Goal: Information Seeking & Learning: Learn about a topic

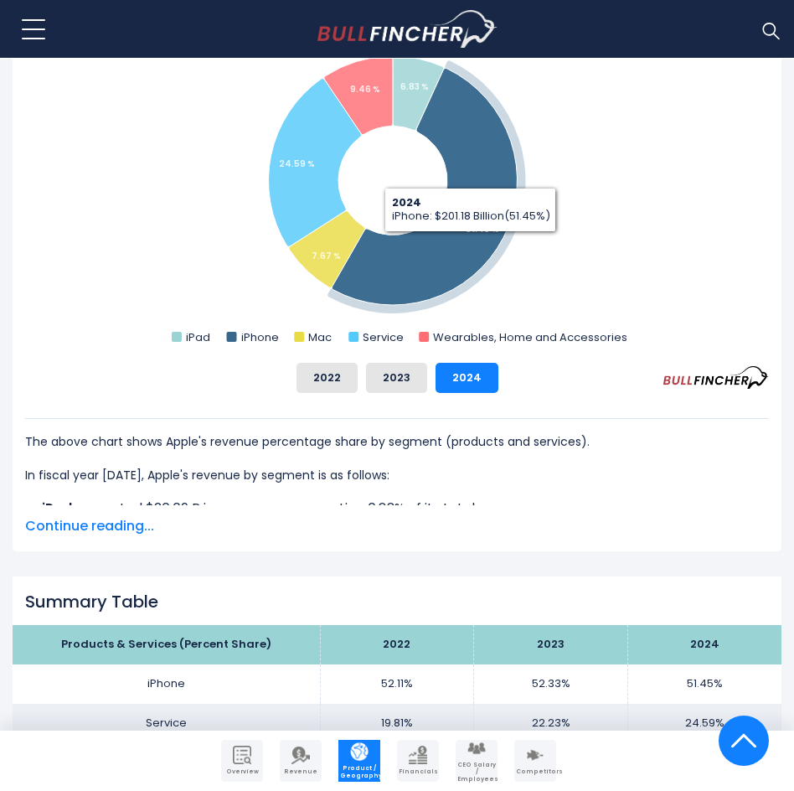
scroll to position [419, 0]
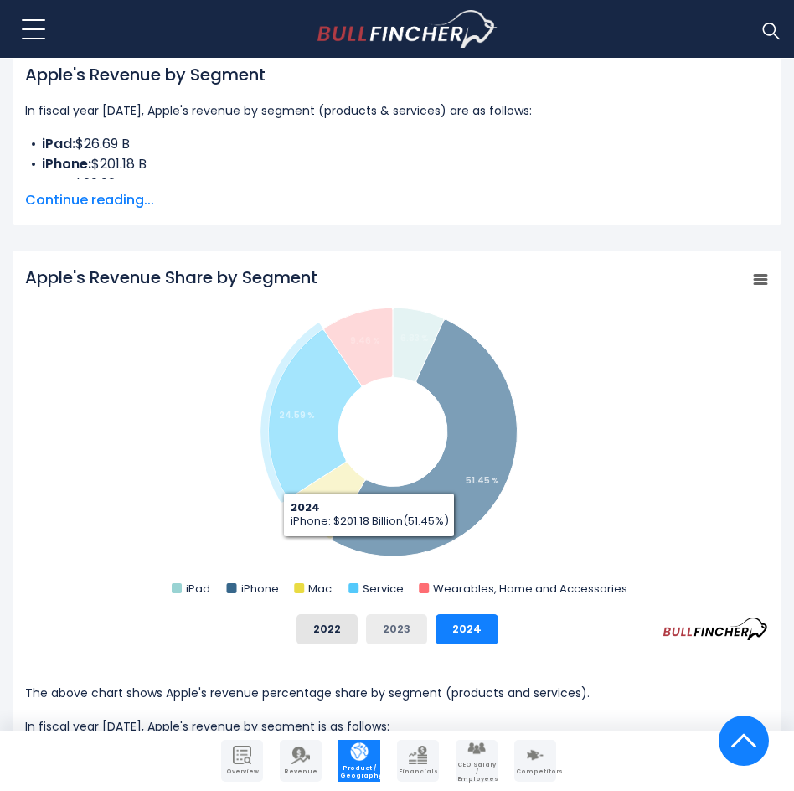
click at [394, 621] on button "2023" at bounding box center [396, 629] width 61 height 30
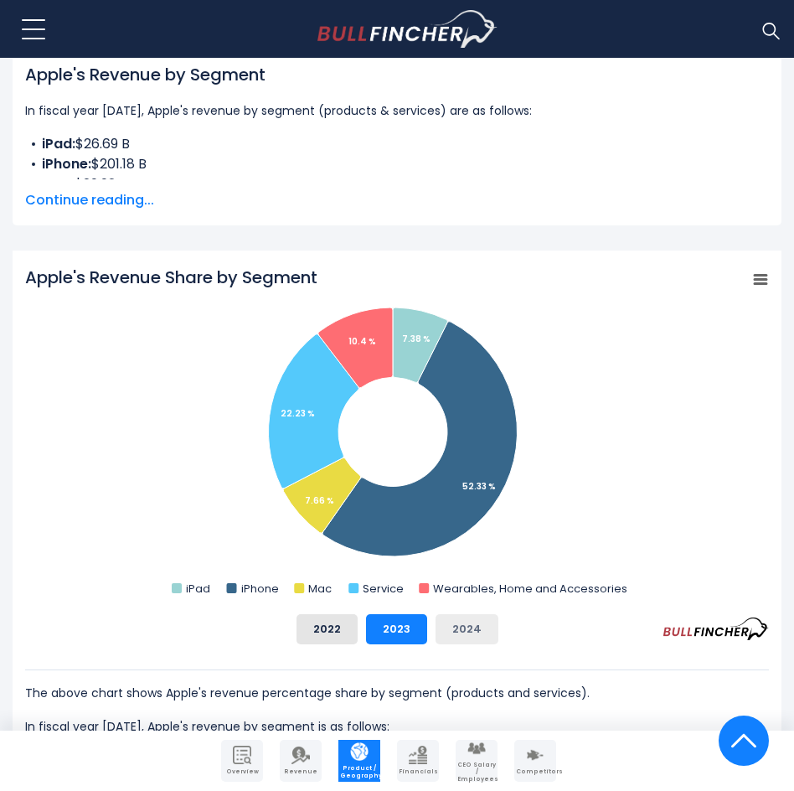
click at [445, 632] on button "2024" at bounding box center [467, 629] width 63 height 30
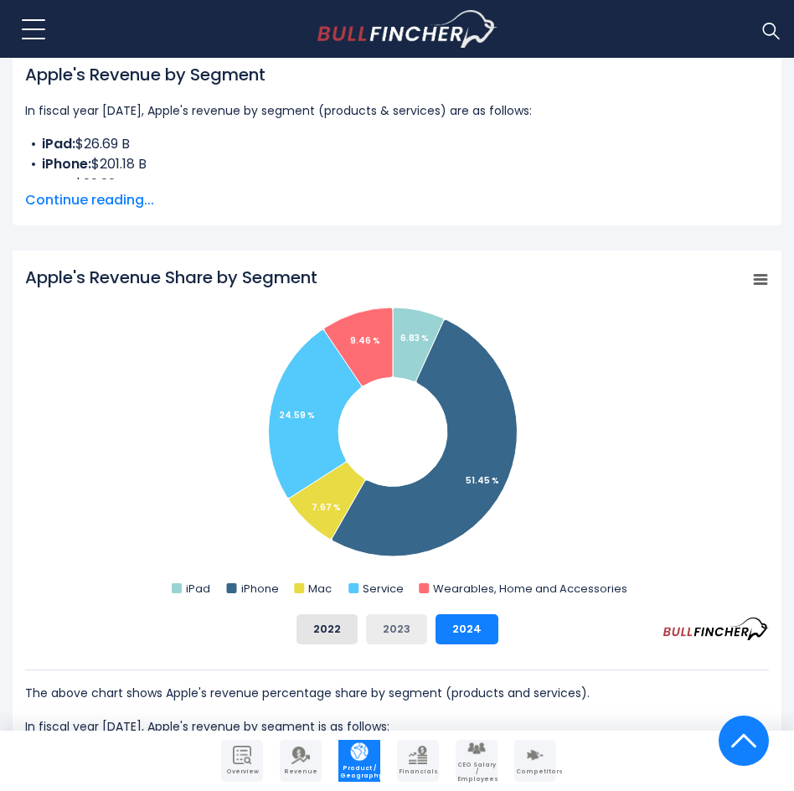
click at [417, 634] on button "2023" at bounding box center [396, 629] width 61 height 30
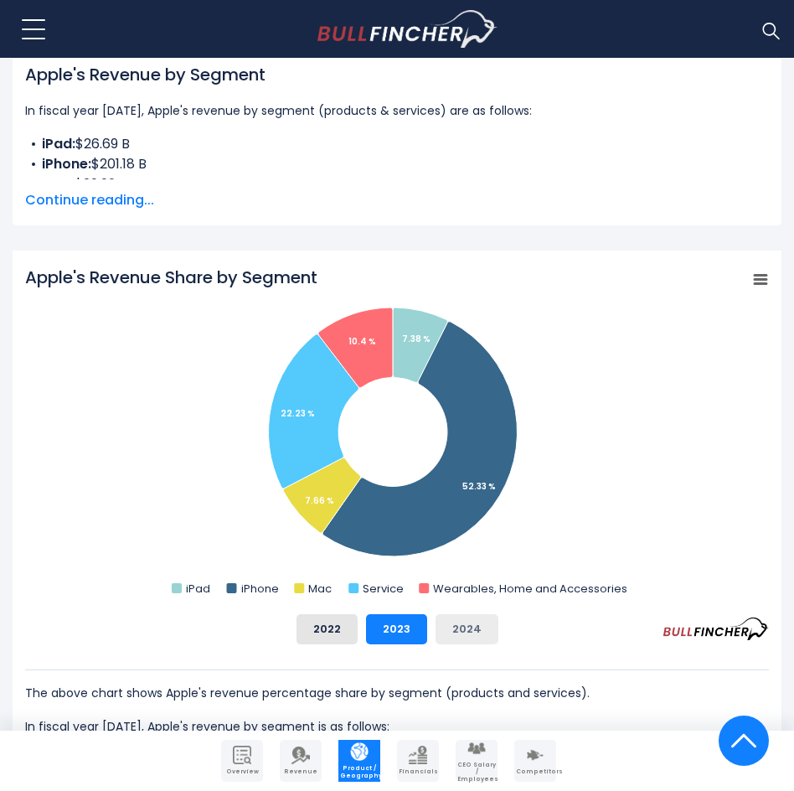
click at [448, 628] on button "2024" at bounding box center [467, 629] width 63 height 30
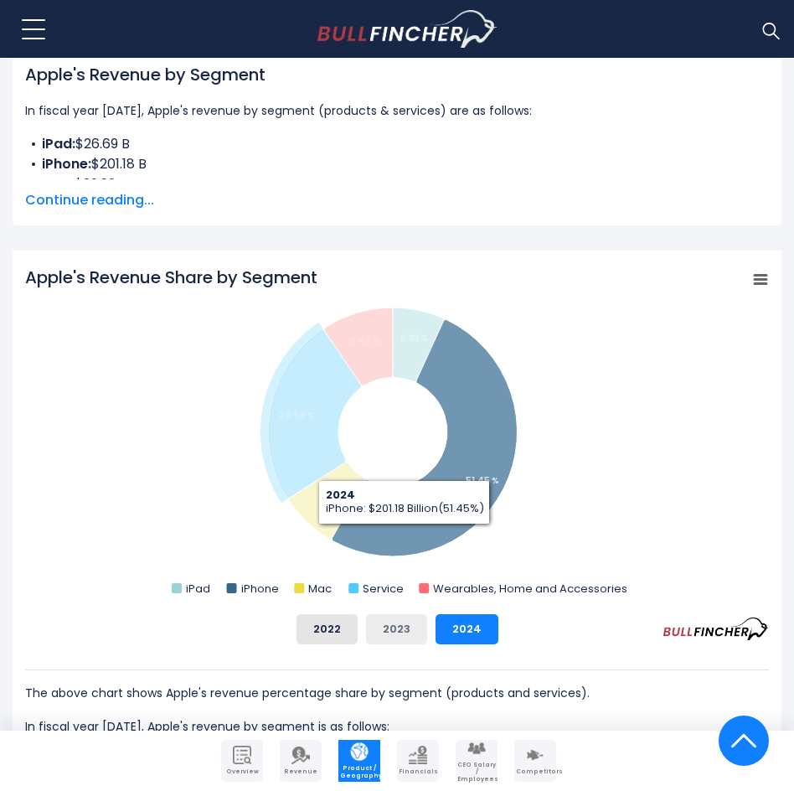
click at [380, 631] on button "2023" at bounding box center [396, 629] width 61 height 30
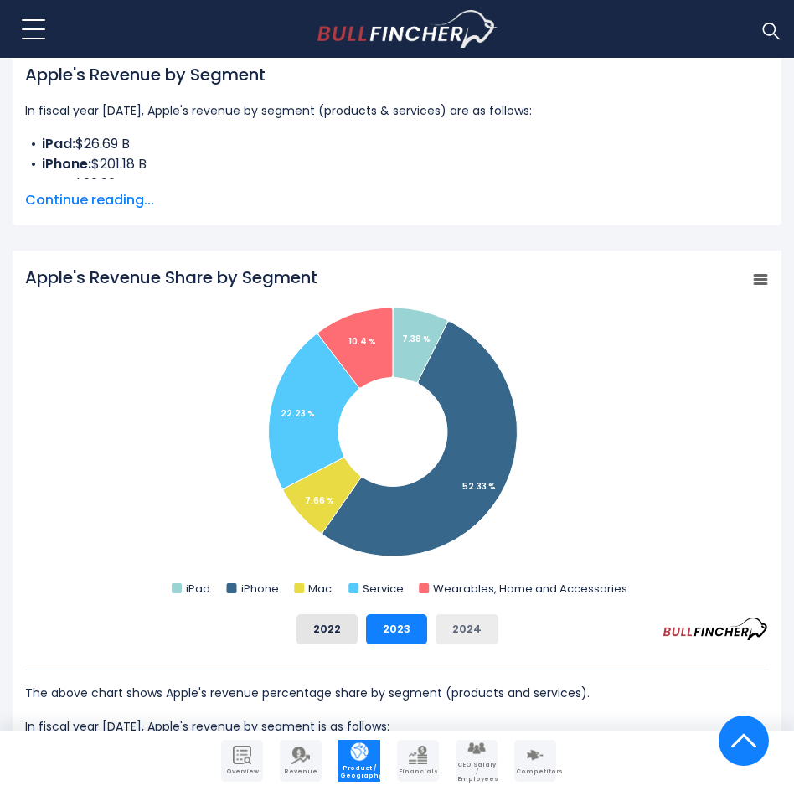
click at [440, 621] on button "2024" at bounding box center [467, 629] width 63 height 30
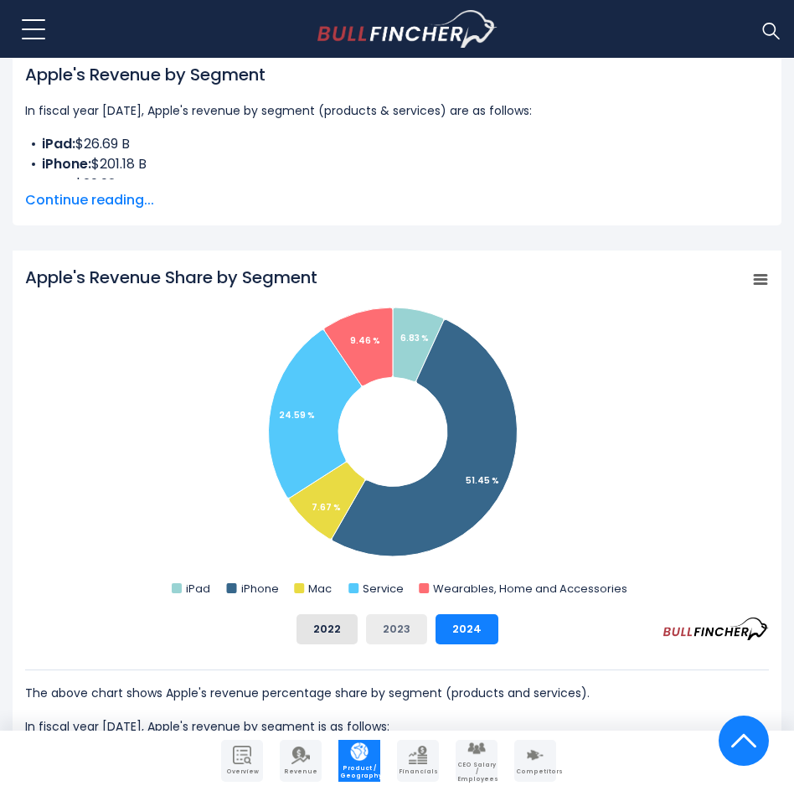
click at [413, 617] on button "2023" at bounding box center [396, 629] width 61 height 30
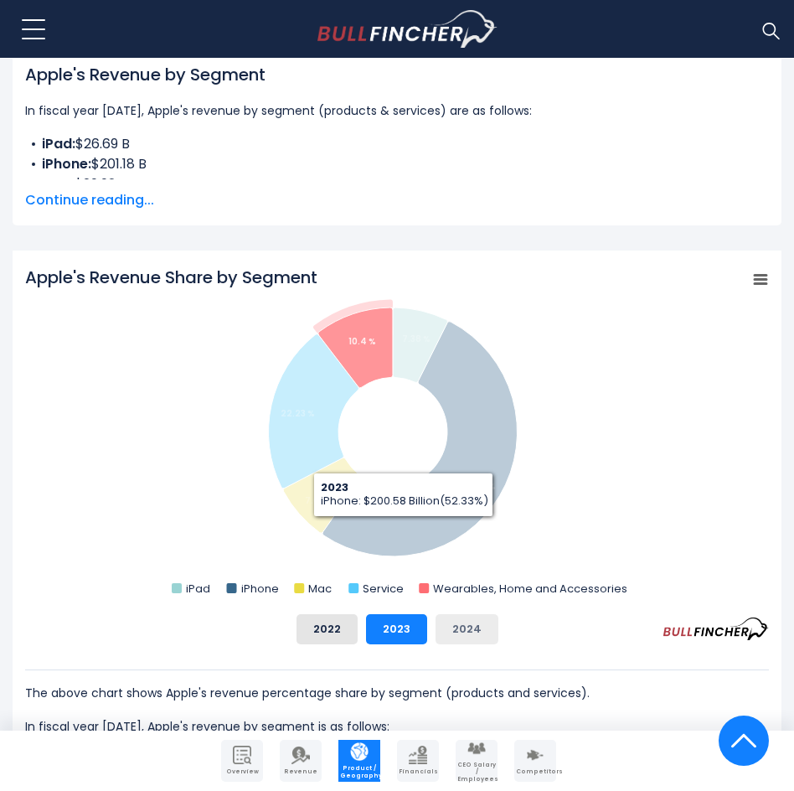
click at [450, 632] on button "2024" at bounding box center [467, 629] width 63 height 30
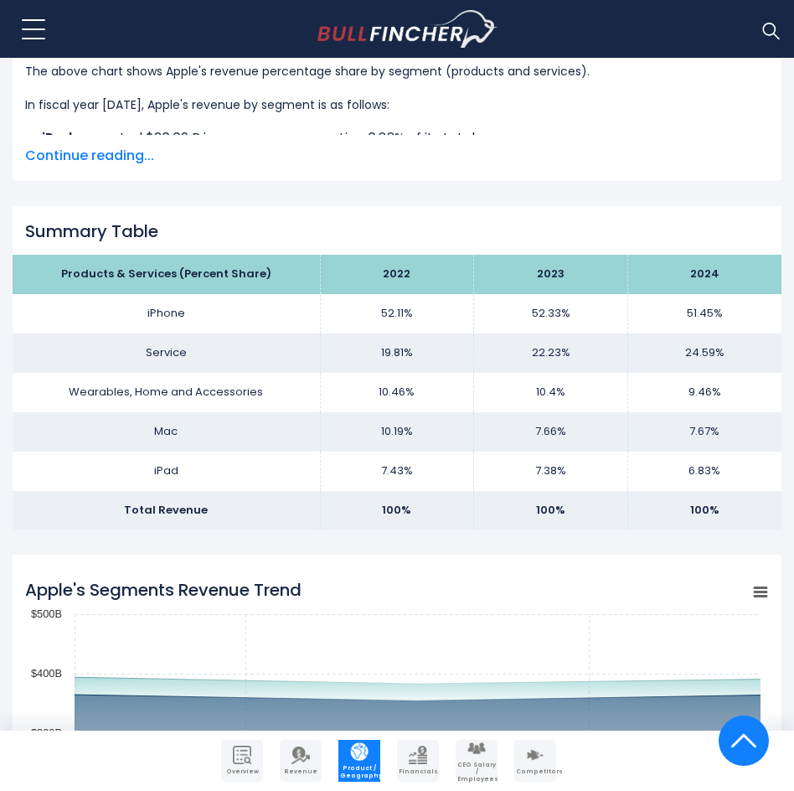
scroll to position [1089, 0]
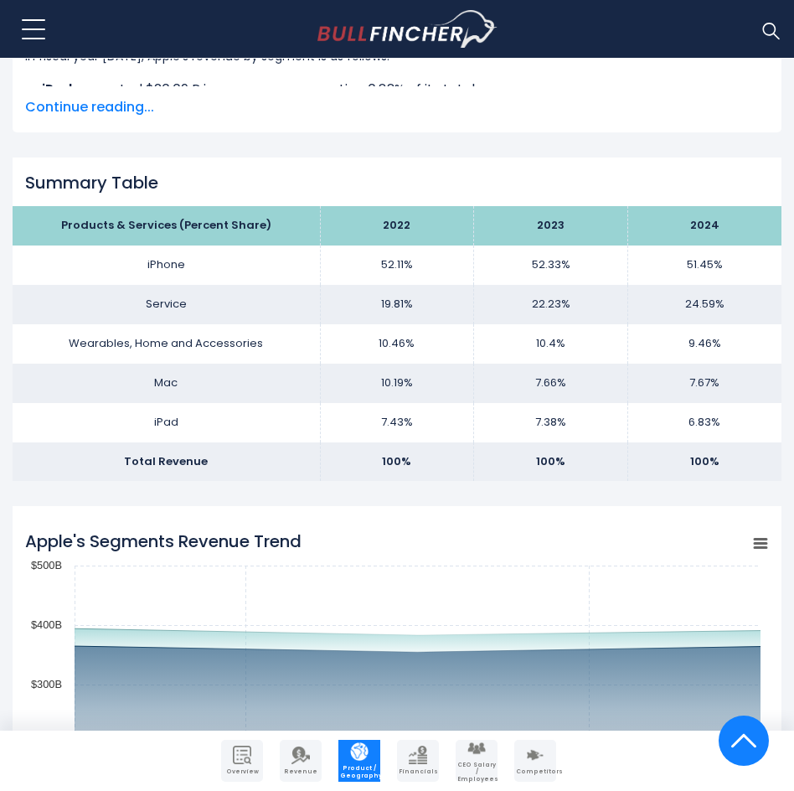
drag, startPoint x: 145, startPoint y: 411, endPoint x: 136, endPoint y: 418, distance: 11.9
click at [136, 418] on td "iPad" at bounding box center [167, 422] width 308 height 39
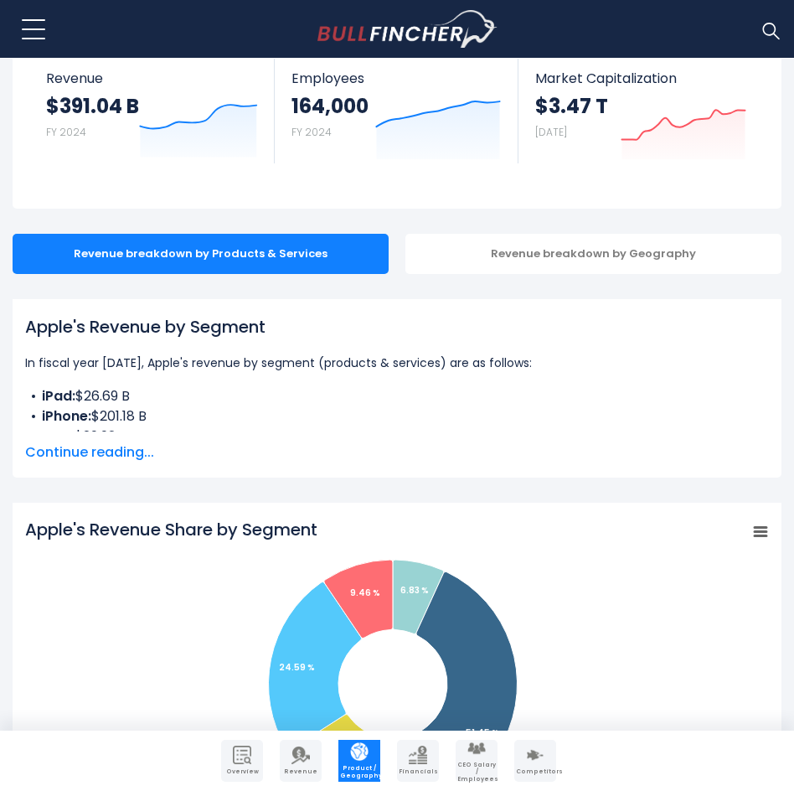
scroll to position [168, 0]
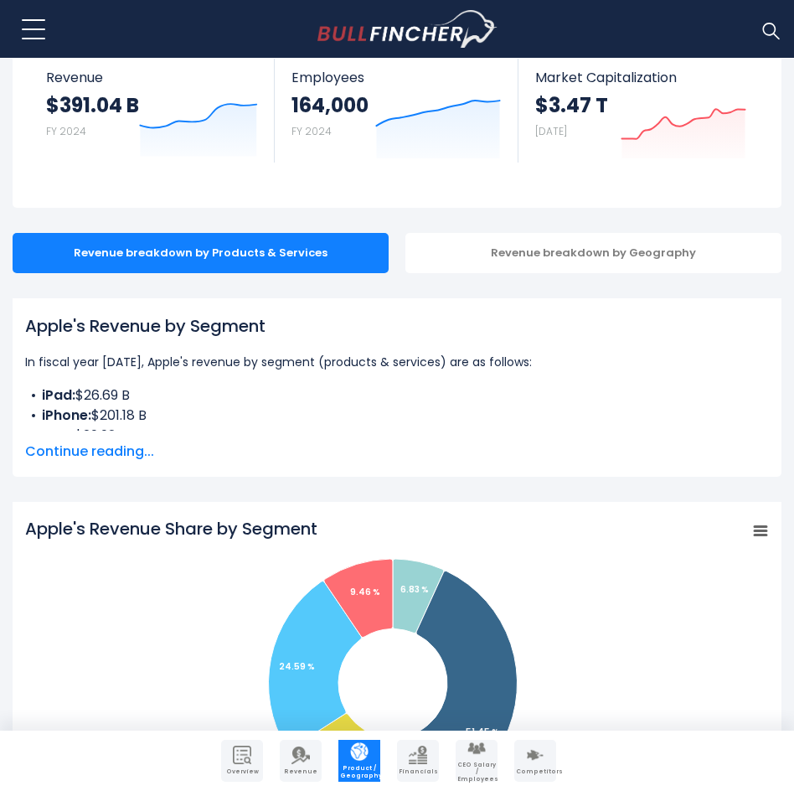
click at [111, 445] on span "Continue reading..." at bounding box center [397, 452] width 744 height 20
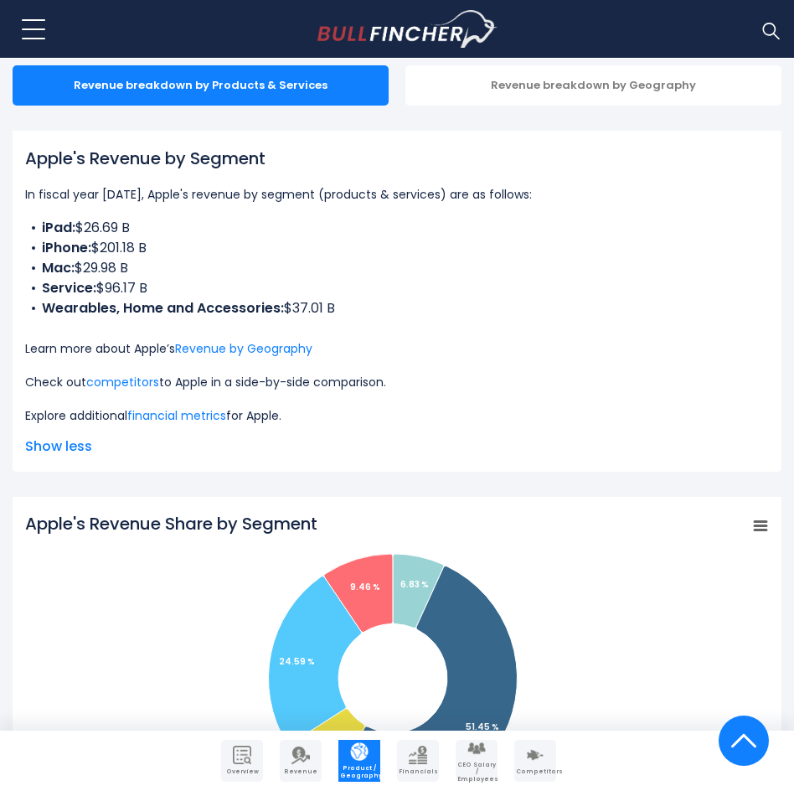
scroll to position [587, 0]
